Goal: Task Accomplishment & Management: Complete application form

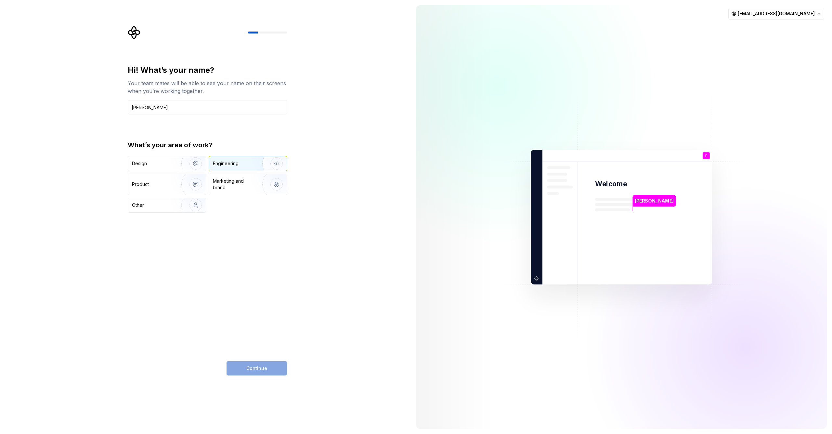
type input "Fernando"
click at [241, 165] on div "Engineering" at bounding box center [239, 163] width 52 height 7
click at [258, 368] on span "Continue" at bounding box center [256, 368] width 21 height 7
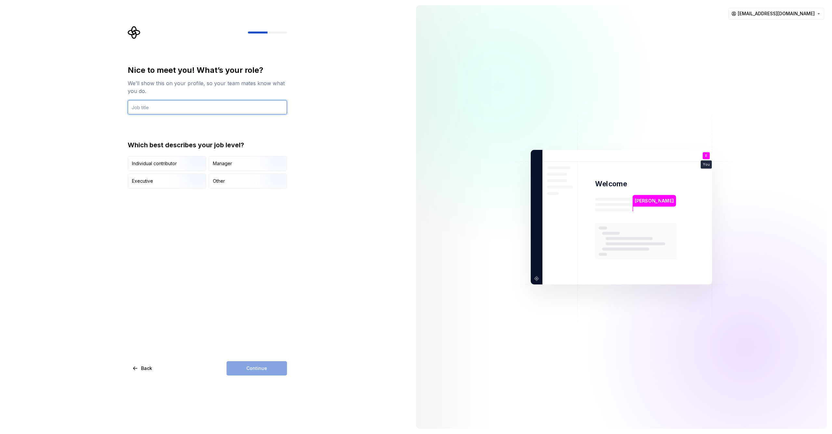
click at [149, 108] on input "text" at bounding box center [207, 107] width 159 height 14
type input "Tech Leader"
click at [230, 159] on div "Manager" at bounding box center [248, 163] width 78 height 14
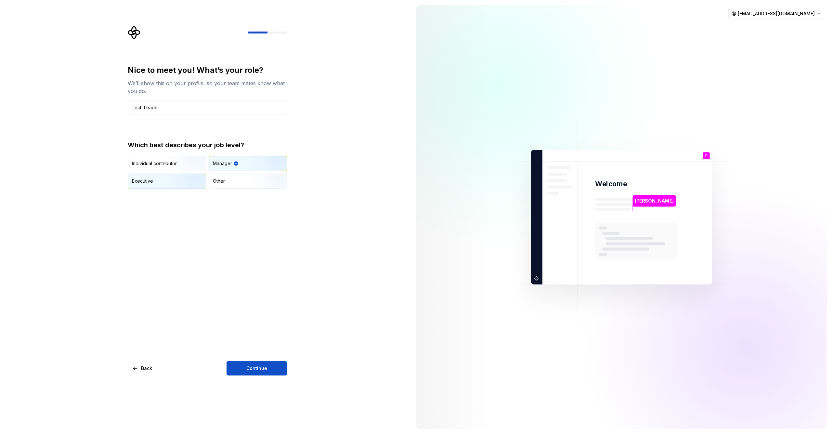
click at [160, 174] on div "Executive" at bounding box center [167, 181] width 78 height 14
click at [251, 371] on span "Continue" at bounding box center [256, 368] width 21 height 7
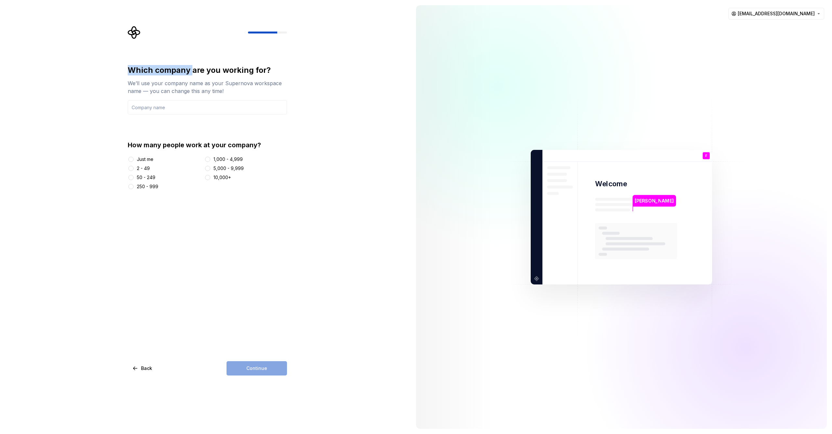
drag, startPoint x: 128, startPoint y: 67, endPoint x: 282, endPoint y: 67, distance: 154.1
click at [282, 67] on div "Which company are you working for?" at bounding box center [207, 70] width 159 height 10
click at [150, 158] on div "Just me" at bounding box center [145, 159] width 17 height 7
click at [134, 158] on button "Just me" at bounding box center [130, 159] width 5 height 5
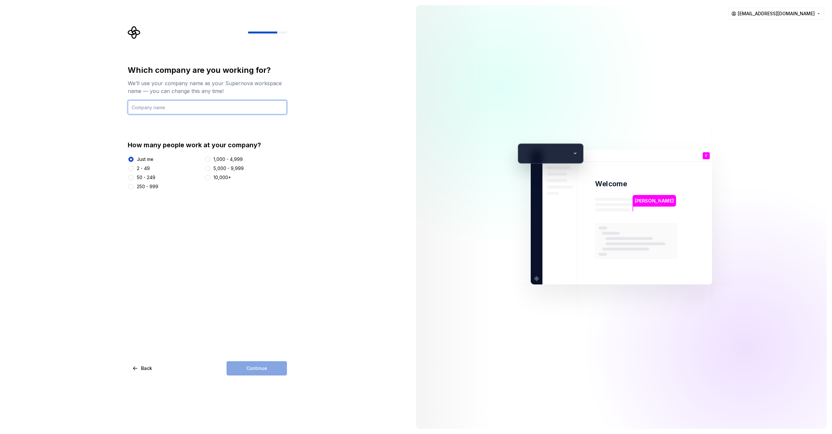
click at [156, 107] on input "text" at bounding box center [207, 107] width 159 height 14
type input "Vision Development"
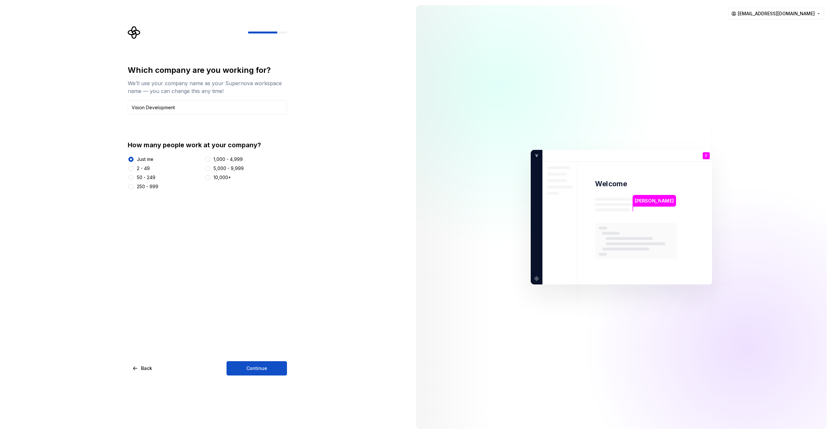
click at [142, 169] on div "2 - 49" at bounding box center [143, 168] width 13 height 7
click at [134, 169] on button "2 - 49" at bounding box center [130, 168] width 5 height 5
click at [259, 358] on div "Which company are you working for? We’ll use your company name as your Supernov…" at bounding box center [207, 220] width 159 height 311
click at [261, 361] on div "Which company are you working for? We’ll use your company name as your Supernov…" at bounding box center [207, 220] width 159 height 311
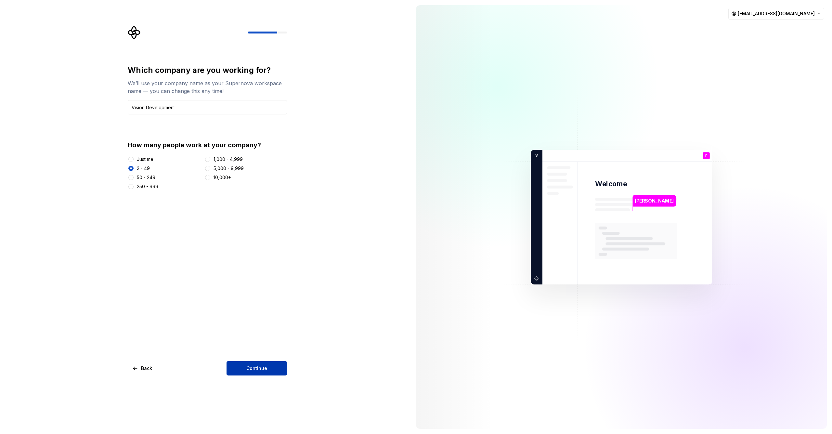
click at [266, 363] on button "Continue" at bounding box center [257, 368] width 60 height 14
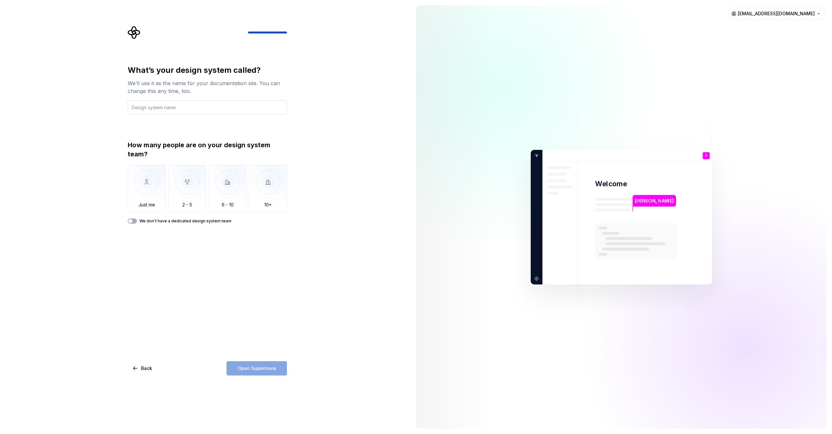
click at [188, 105] on input "text" at bounding box center [207, 107] width 159 height 14
type input "Champz"
click at [185, 183] on img "button" at bounding box center [187, 187] width 38 height 44
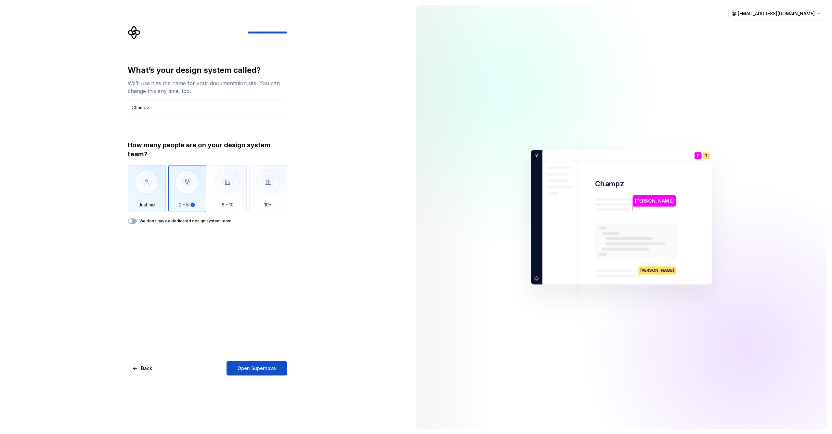
click at [152, 193] on img "button" at bounding box center [147, 187] width 38 height 44
click at [181, 204] on img "button" at bounding box center [187, 187] width 38 height 44
click at [262, 370] on span "Open Supernova" at bounding box center [257, 368] width 38 height 7
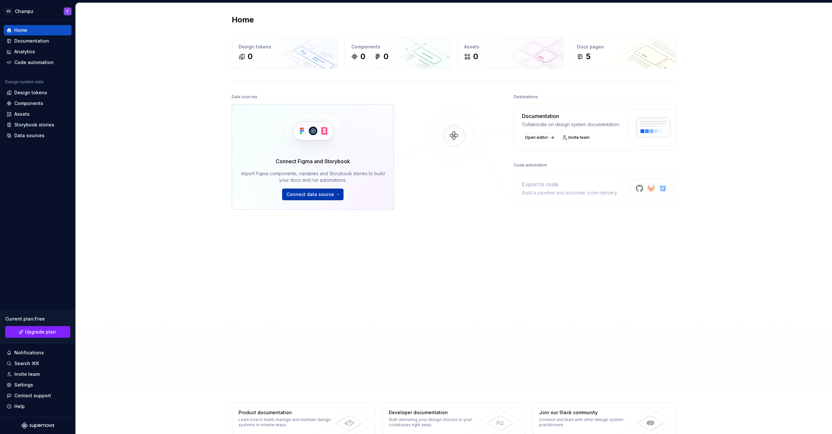
click at [310, 193] on html "VD Champz F Home Documentation Analytics Code automation Design system data Des…" at bounding box center [416, 217] width 832 height 434
click at [316, 206] on div "Figma library Import styles, components and icons." at bounding box center [333, 211] width 74 height 12
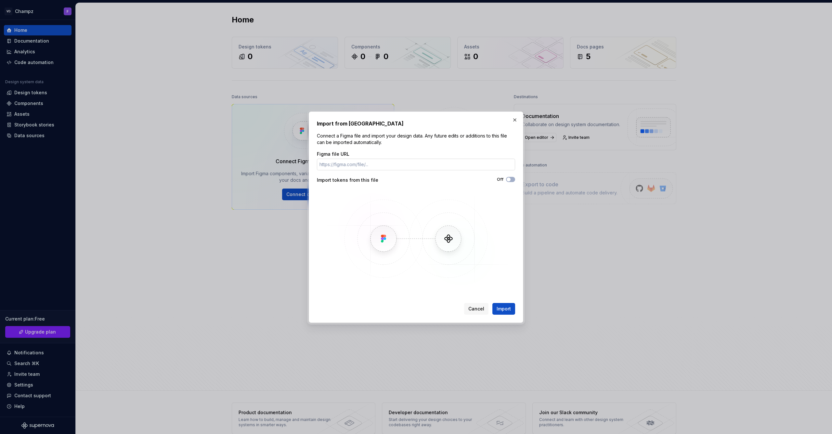
click at [380, 165] on input "Figma file URL" at bounding box center [416, 165] width 198 height 12
paste input "https://www.figma.com/design/iqi65GsVbIJMHSmjbTrKKp/-CZ--App-Design?node-id=231…"
click at [370, 165] on input "https://www.figma.com/design/iqi65GsVbIJMHSmjbTrKKp/-CZ--App-Design?node-id=231…" at bounding box center [416, 165] width 198 height 12
type input "https://www.figma.com/design/iqi65GsVbIJMHSmjbTrKKp"
click at [513, 179] on button "Off" at bounding box center [510, 179] width 9 height 5
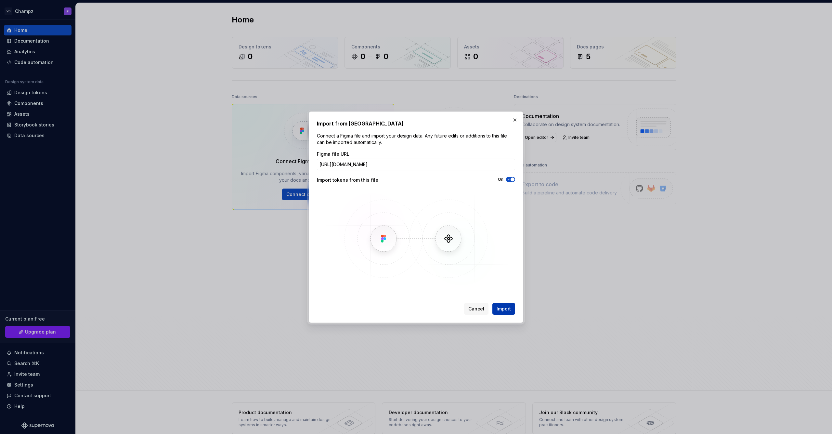
click at [502, 307] on span "Import" at bounding box center [504, 309] width 14 height 7
click at [477, 319] on div "Import from Figma Connect a Figma file and import your design data. Any future …" at bounding box center [416, 217] width 215 height 211
click at [477, 304] on button "Cancel" at bounding box center [476, 309] width 24 height 12
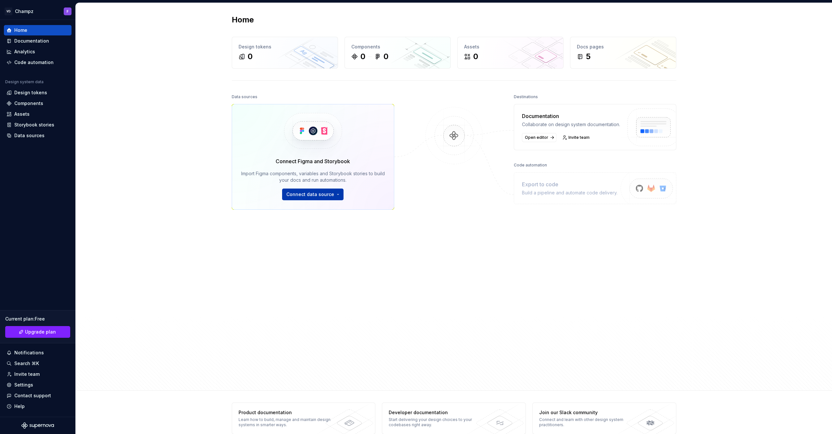
click at [315, 194] on html "VD Champz F Home Documentation Analytics Code automation Design system data Des…" at bounding box center [416, 217] width 832 height 434
click at [336, 213] on div "Import styles, components and icons." at bounding box center [333, 214] width 74 height 5
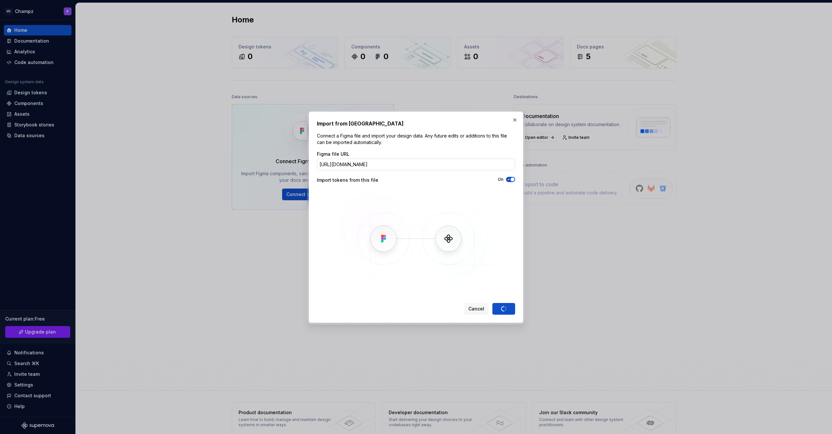
click at [396, 166] on input "https://www.figma.com/design/iqi65GsVbIJMHSmjbTrKKp" at bounding box center [416, 165] width 198 height 12
paste input "https://www.figma.com/design/iqi65GsVbIJMHSmjbTrKKp/-CZ--App-Design?node-id=231…"
paste input "5GsVbIJMHSmjbTrKKp/-CZ--App-Design?node-id=23136-210726&t=QuzeuNT7bXy7MPjj-1"
click at [404, 164] on input "https://www.figma.com/design/iqi65GsVbIJMHSmjbTrKKp/-CZ--App-Design?node-id=231…" at bounding box center [416, 165] width 198 height 12
type input "https://www.figma.com/design/iqi65GsVbIJMHSmjbTrKKp/-CZ--App-Design"
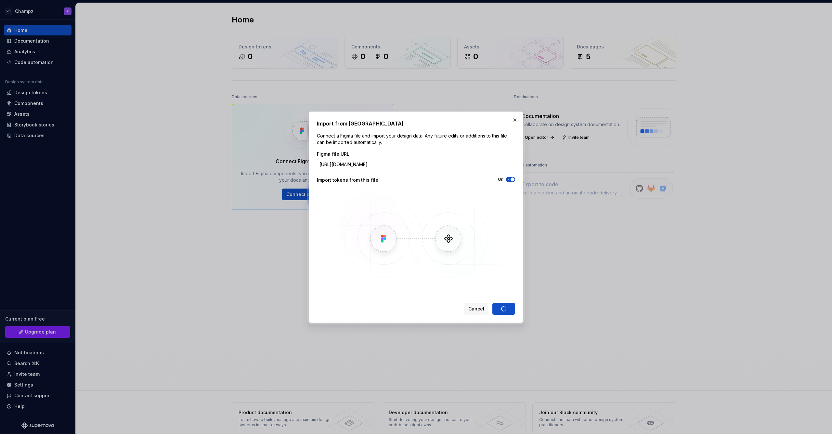
click at [507, 307] on div "Cancel Import" at bounding box center [489, 309] width 51 height 12
click at [494, 167] on input "https://www.figma.com/design/iqi65GsVbIJMHSmjbTrKKp/-CZ--App-Design" at bounding box center [416, 165] width 198 height 12
click at [474, 136] on p "Connect a Figma file and import your design data. Any future edits or additions…" at bounding box center [416, 139] width 198 height 13
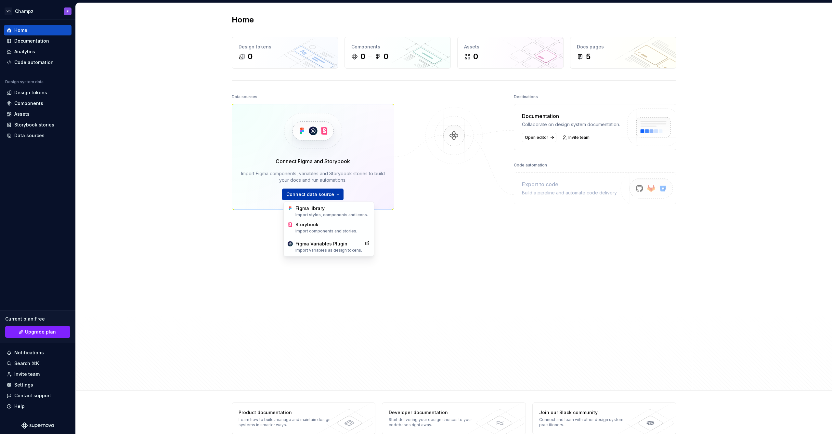
click at [338, 198] on html "VD Champz F Home Documentation Analytics Code automation Design system data Des…" at bounding box center [416, 217] width 832 height 434
click at [474, 224] on html "VD Champz F Home Documentation Analytics Code automation Design system data Des…" at bounding box center [416, 217] width 832 height 434
click at [318, 195] on html "VD Champz F Home Documentation Analytics Code automation Design system data Des…" at bounding box center [416, 217] width 832 height 434
click at [318, 246] on div "Figma Variables Plugin Import variables as design tokens." at bounding box center [329, 247] width 67 height 12
